Goal: Task Accomplishment & Management: Manage account settings

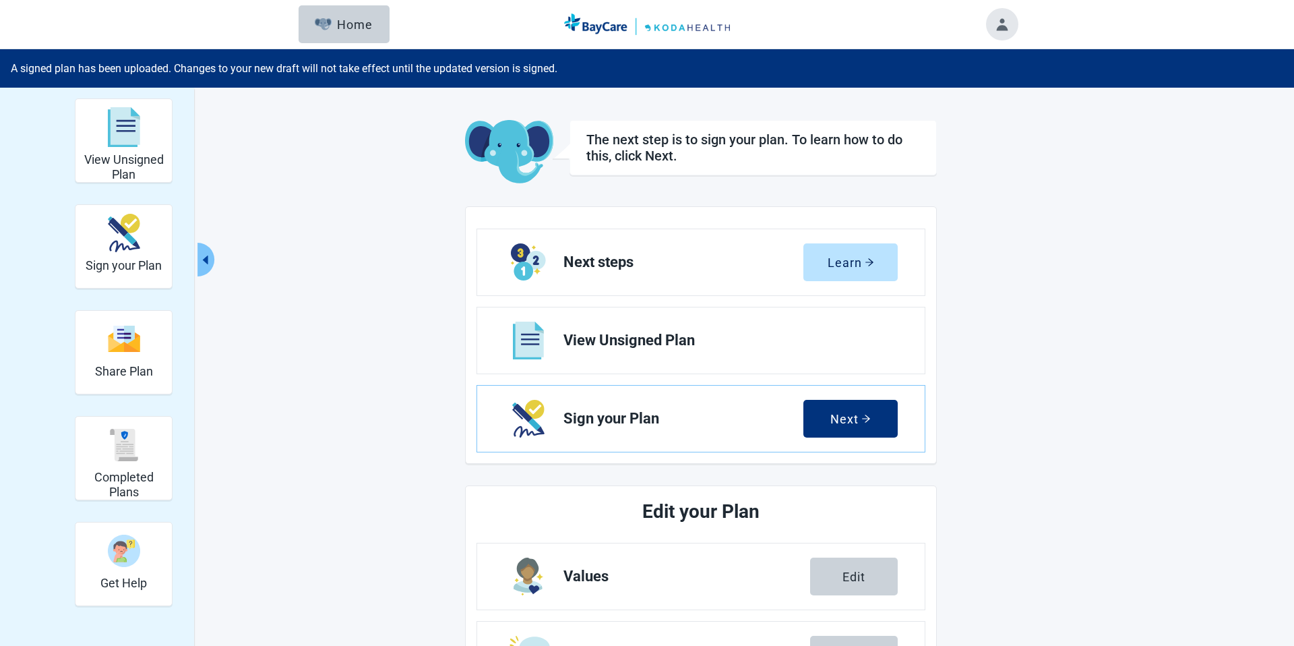
drag, startPoint x: 115, startPoint y: 444, endPoint x: 352, endPoint y: 334, distance: 261.4
click at [115, 444] on img "Completed Plans" at bounding box center [124, 445] width 32 height 32
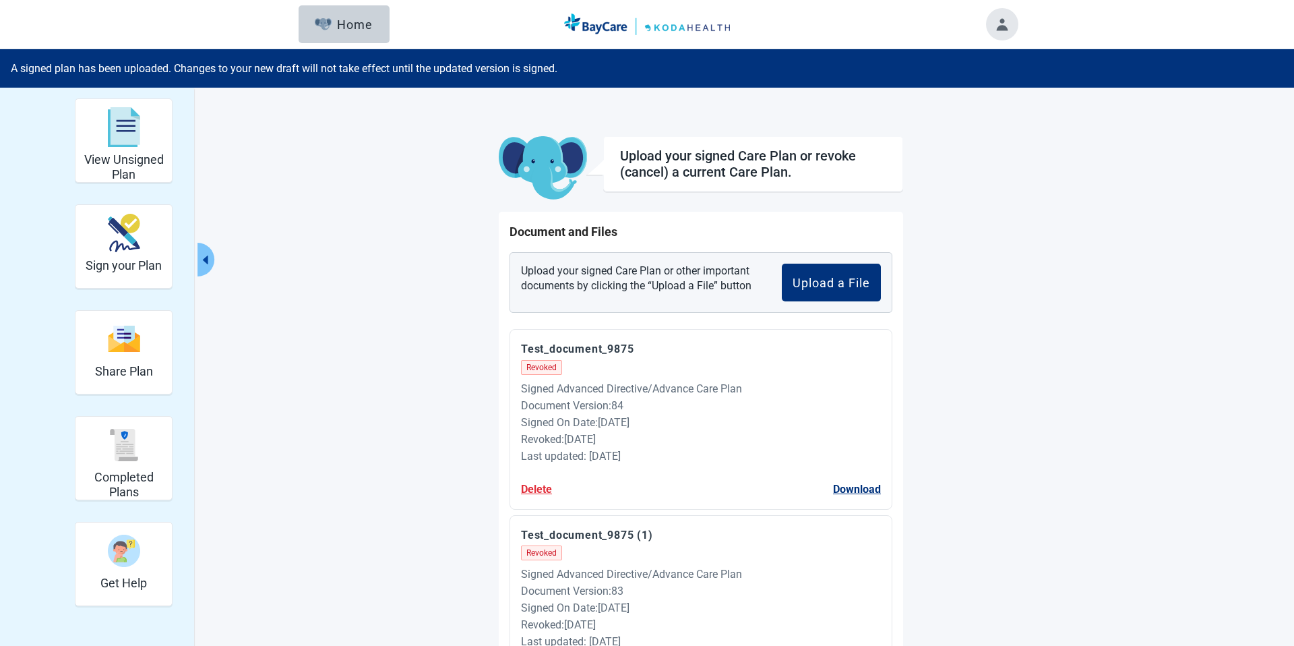
click at [358, 23] on div "Home" at bounding box center [344, 24] width 58 height 13
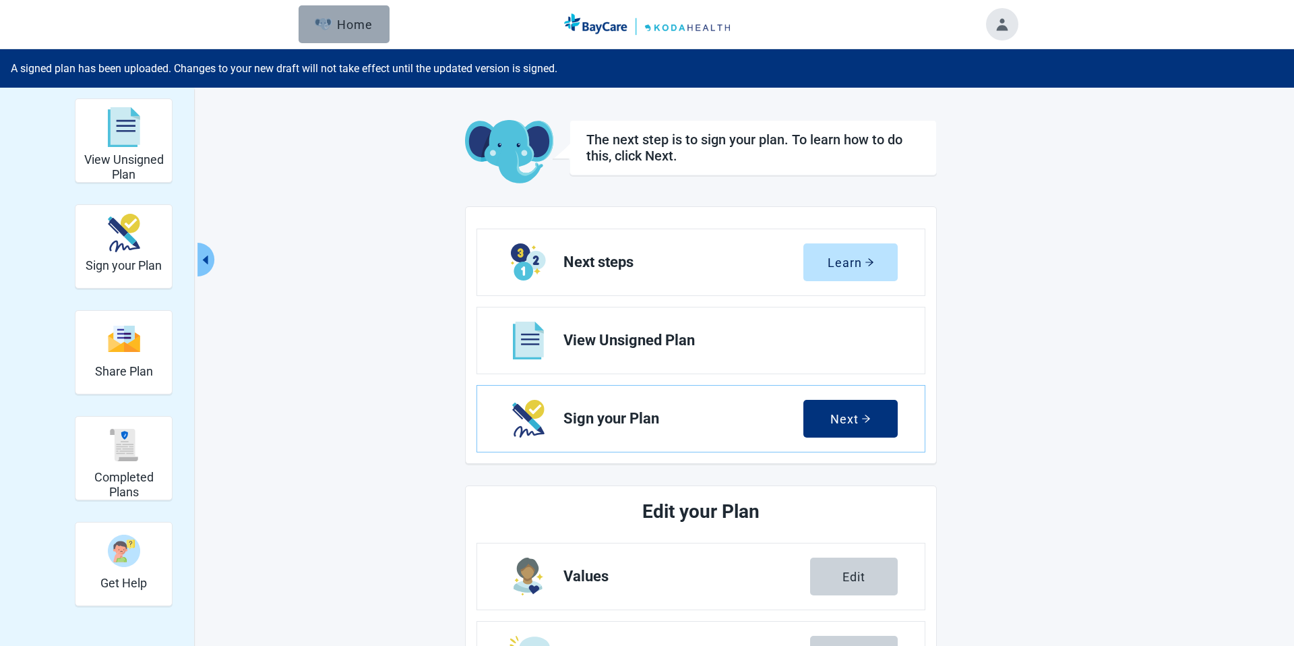
click at [353, 24] on div "Home" at bounding box center [344, 24] width 58 height 13
click at [354, 27] on div "Home" at bounding box center [344, 24] width 58 height 13
drag, startPoint x: 354, startPoint y: 28, endPoint x: 238, endPoint y: 117, distance: 146.1
click at [354, 28] on div "Home" at bounding box center [344, 24] width 58 height 13
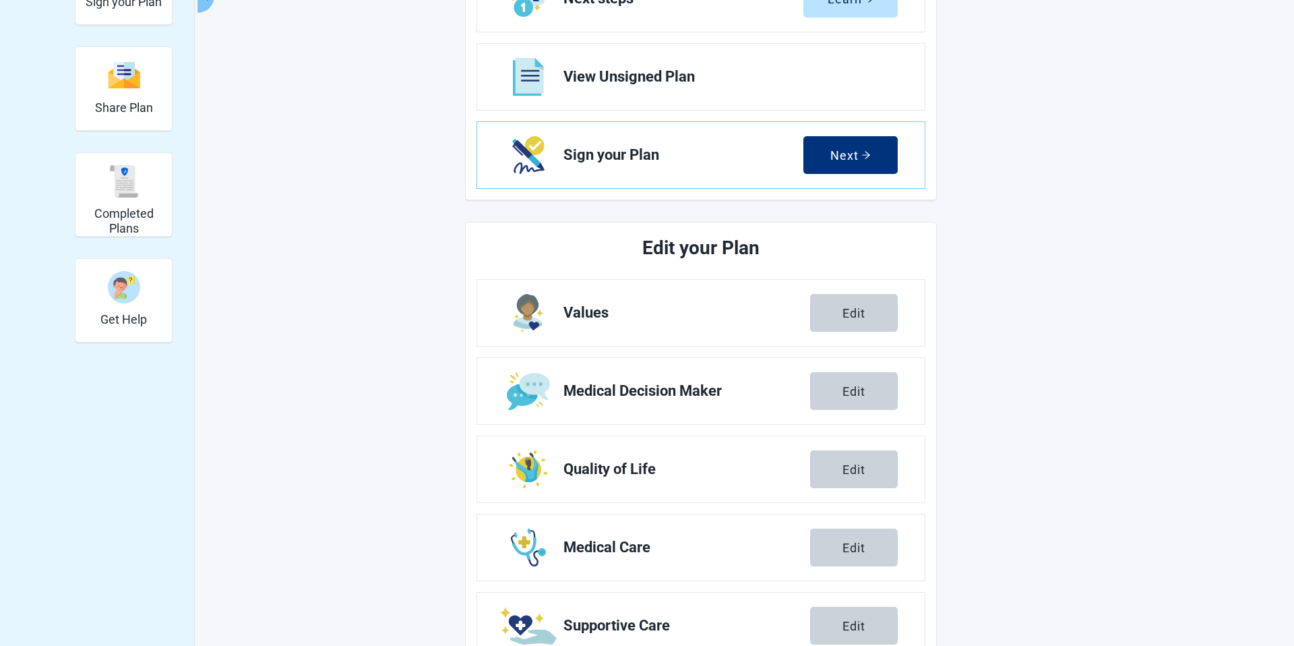
scroll to position [336, 0]
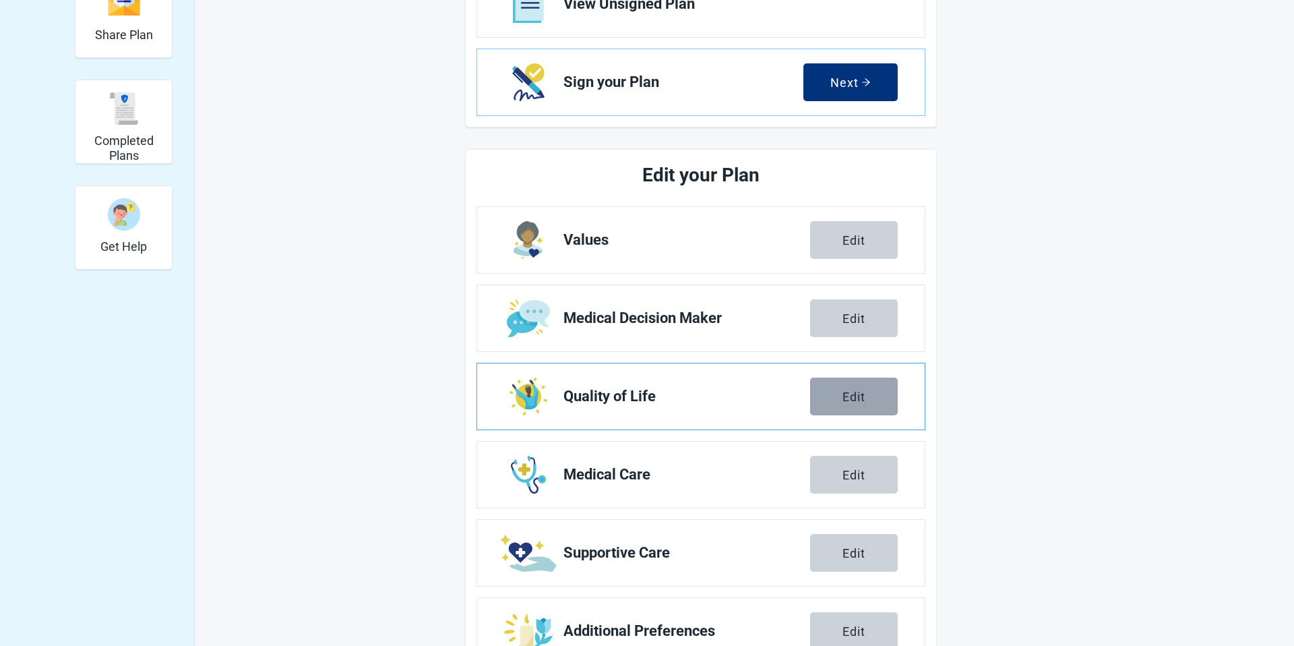
click at [821, 396] on button "Edit" at bounding box center [854, 396] width 88 height 38
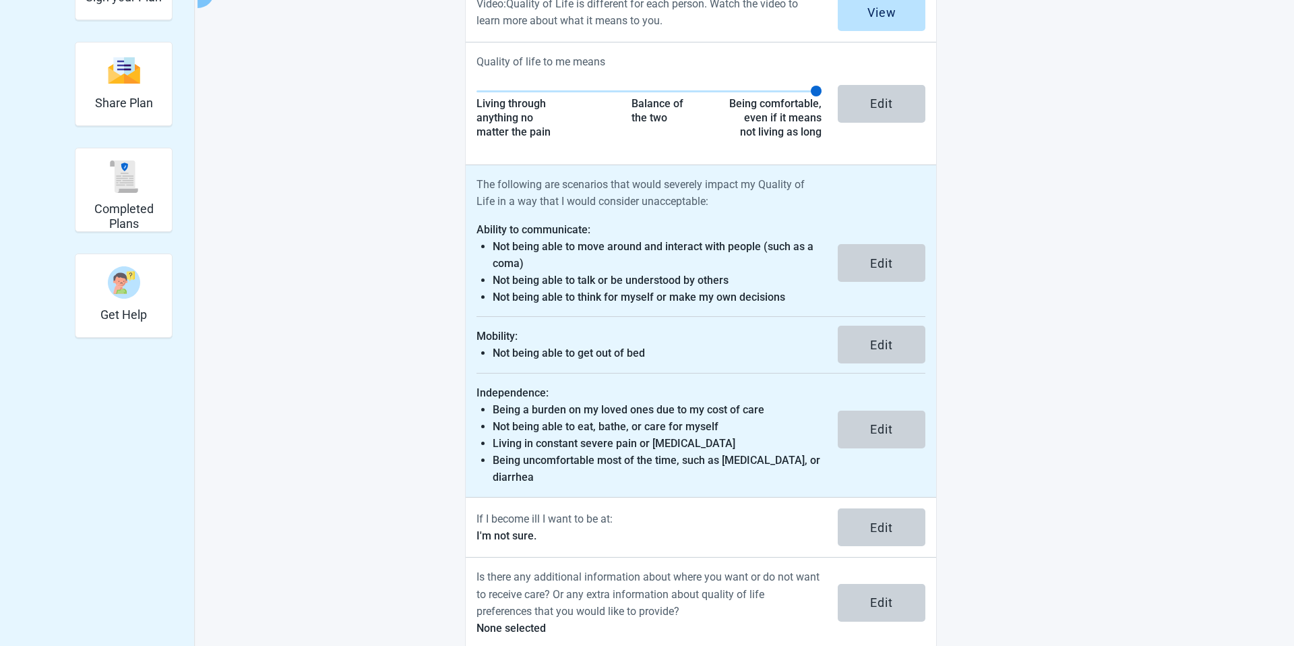
scroll to position [292, 0]
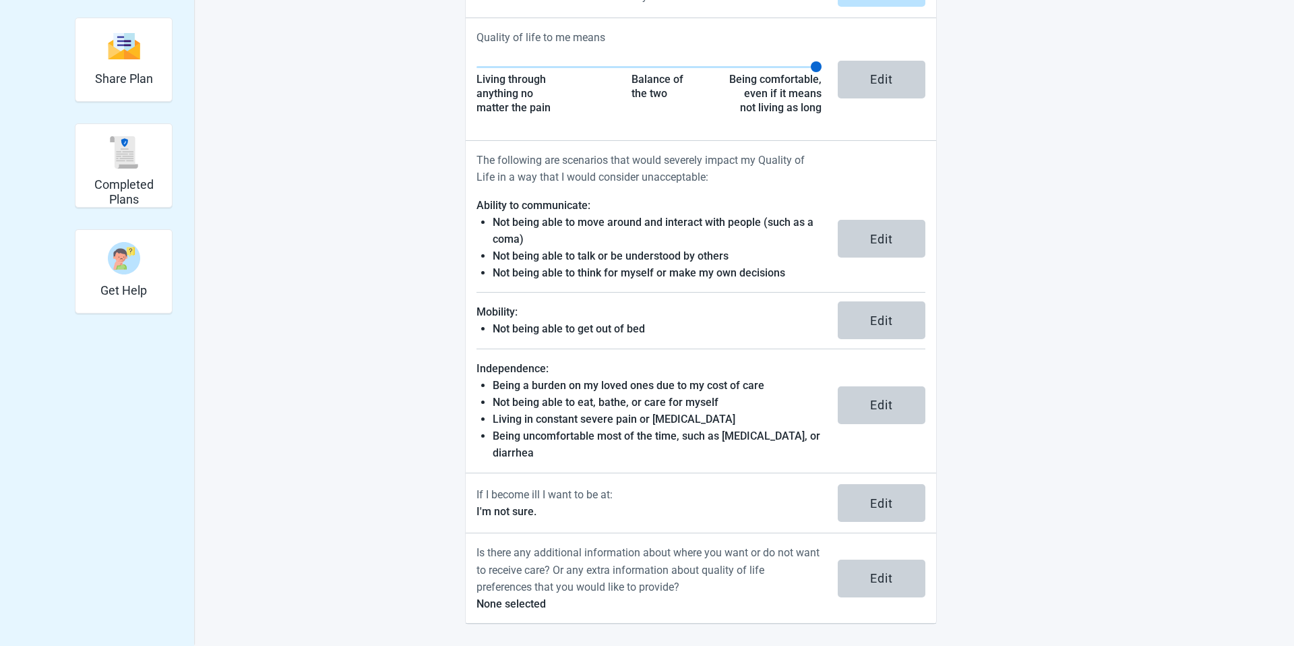
click at [857, 567] on button "Edit" at bounding box center [882, 578] width 88 height 38
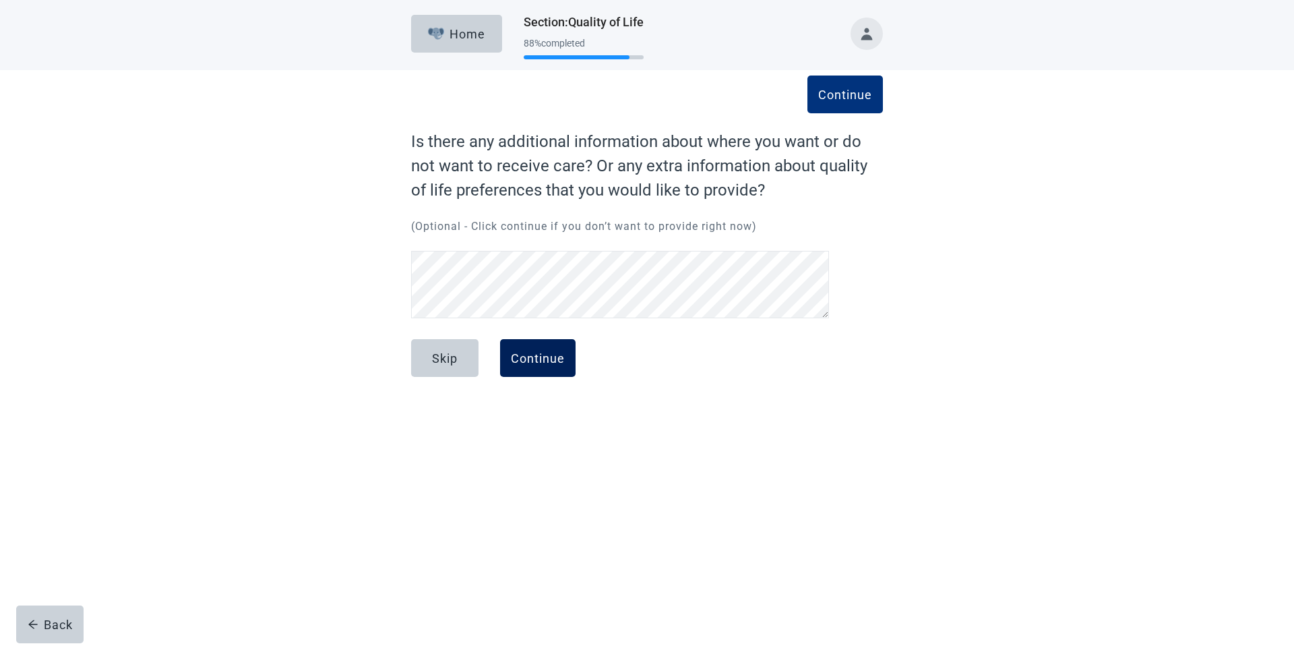
click at [532, 357] on div "Continue" at bounding box center [538, 357] width 54 height 13
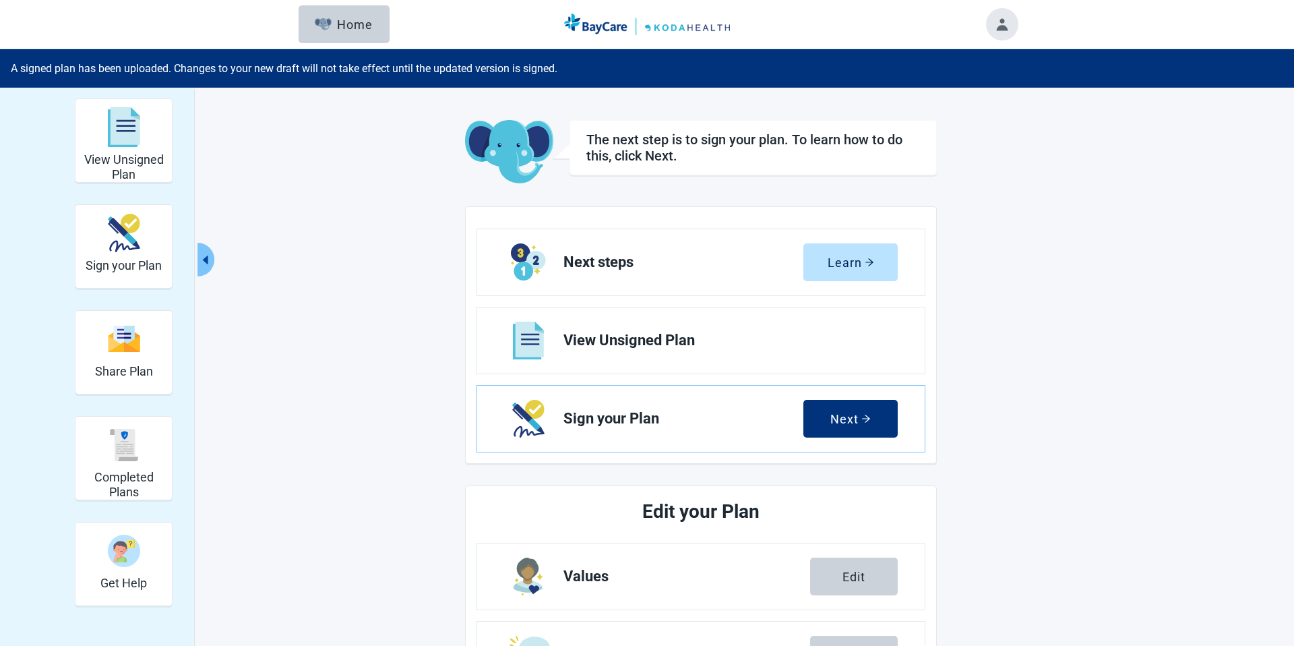
click at [1004, 24] on button "Toggle account menu" at bounding box center [1002, 24] width 32 height 32
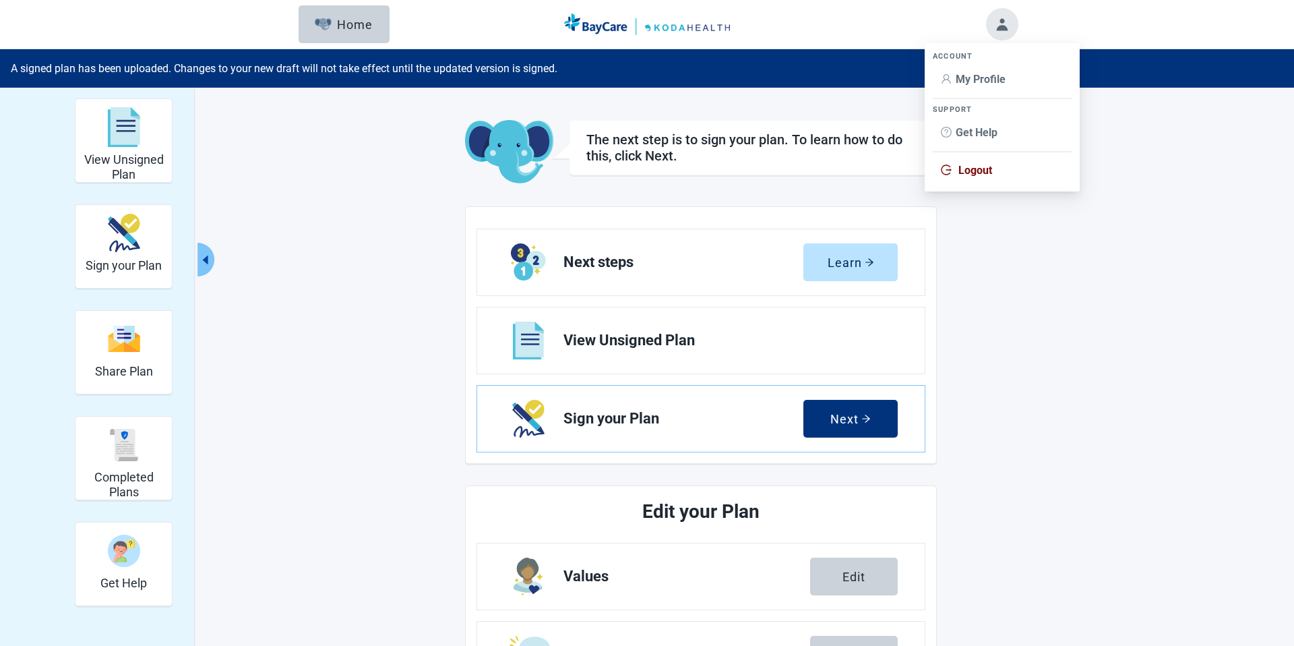
click at [964, 162] on li "Logout" at bounding box center [1002, 171] width 139 height 26
